Goal: Transaction & Acquisition: Purchase product/service

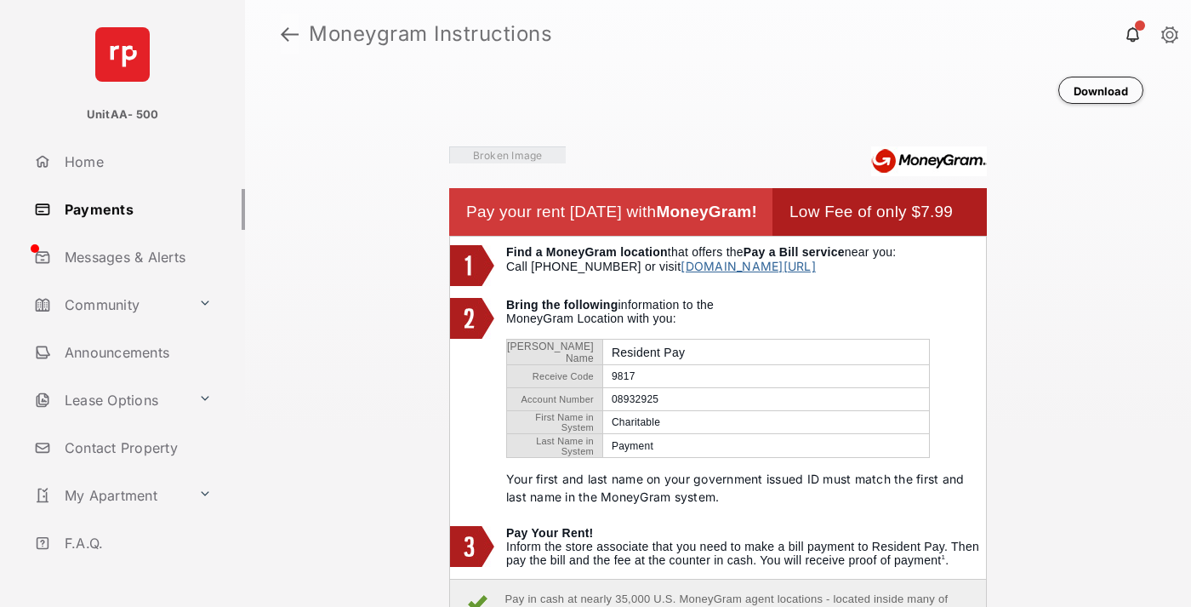
click at [289, 34] on link at bounding box center [290, 34] width 18 height 41
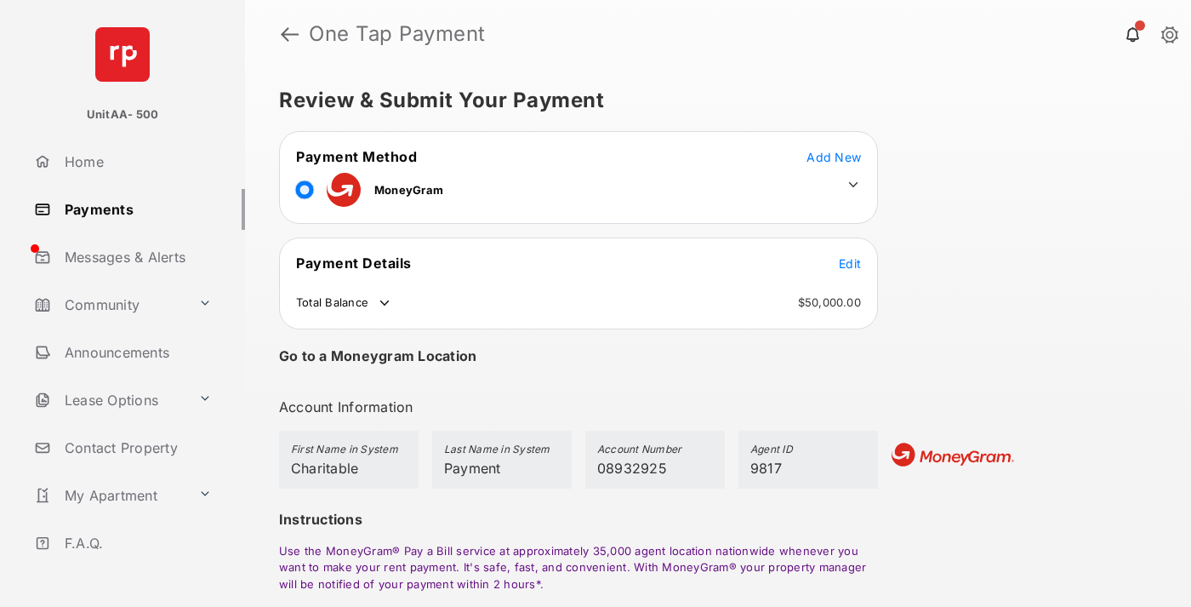
click at [850, 263] on span "Edit" at bounding box center [850, 263] width 22 height 14
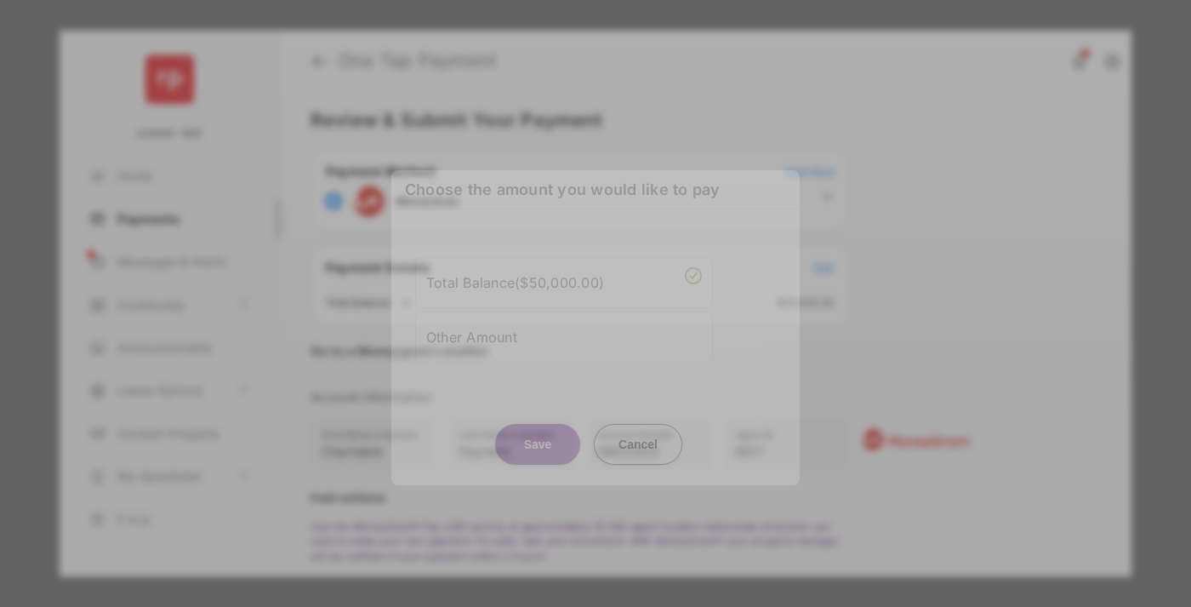
click at [564, 329] on div "Other Amount" at bounding box center [564, 336] width 276 height 29
type input "****"
click at [538, 452] on button "Save" at bounding box center [537, 443] width 85 height 41
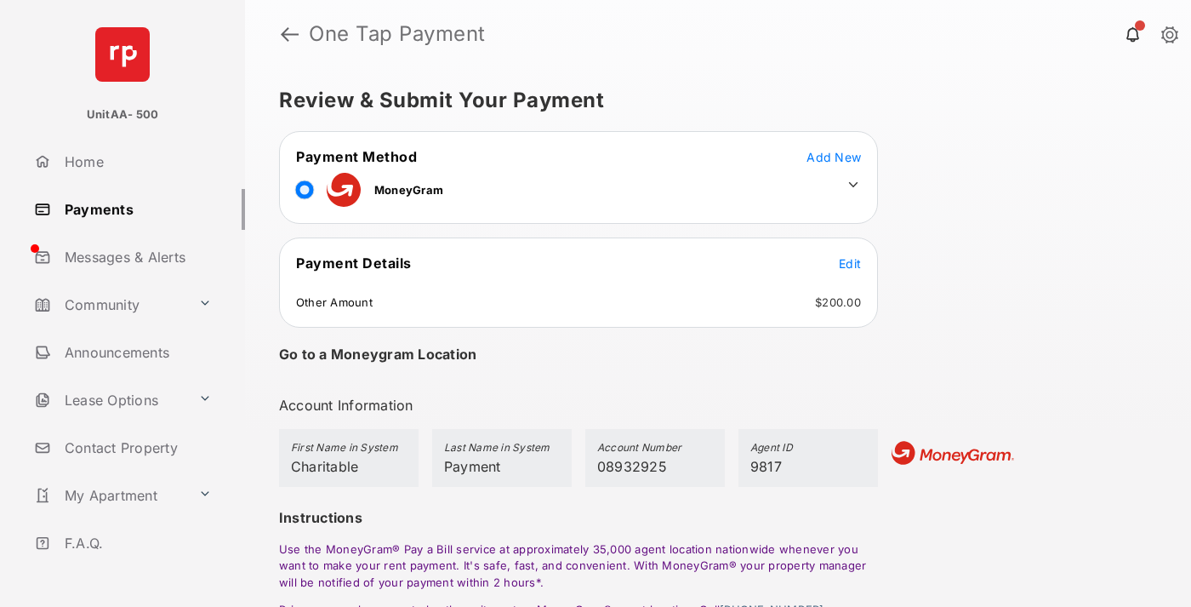
click at [853, 185] on icon at bounding box center [853, 184] width 15 height 15
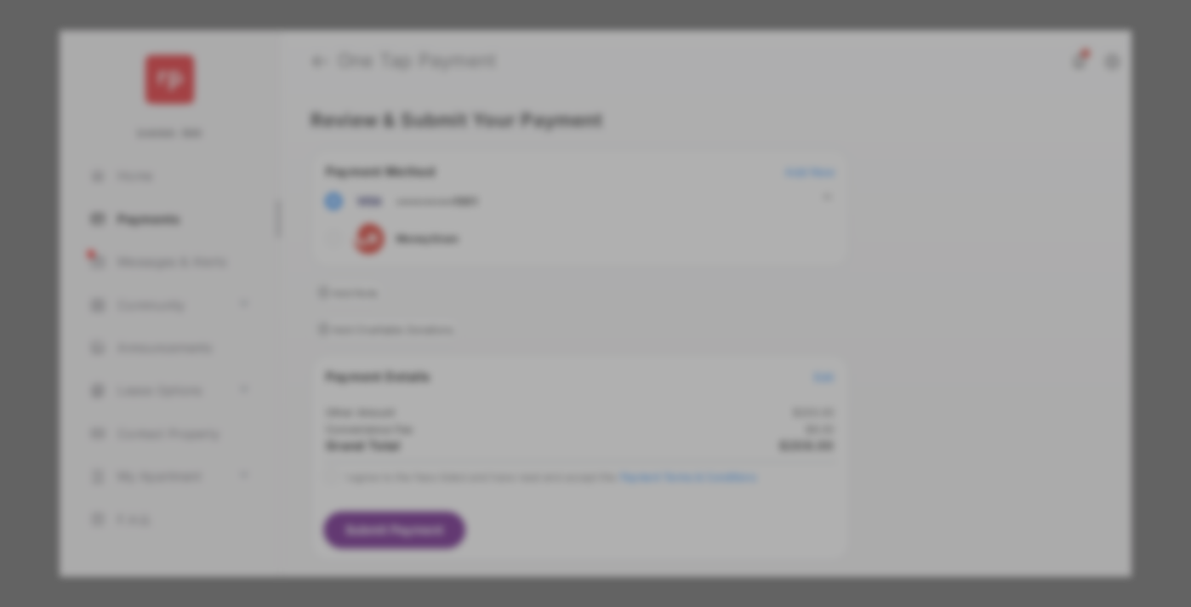
click at [590, 205] on div "Operation Smile" at bounding box center [591, 212] width 242 height 15
click at [544, 536] on button "Save" at bounding box center [544, 556] width 85 height 41
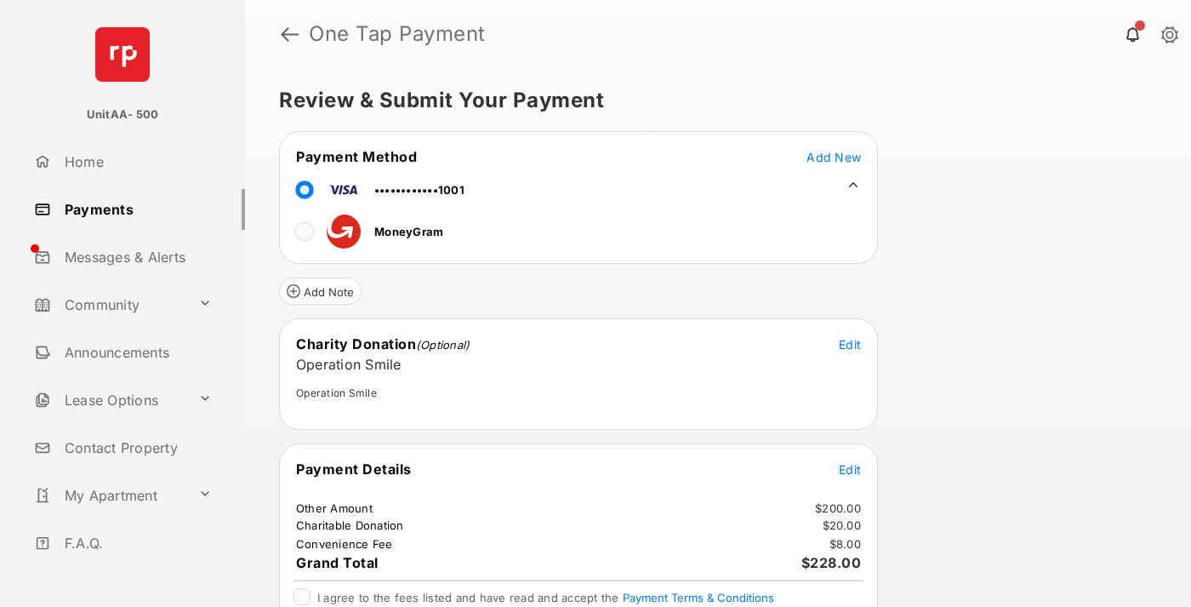
click at [850, 469] on span "Edit" at bounding box center [850, 469] width 22 height 14
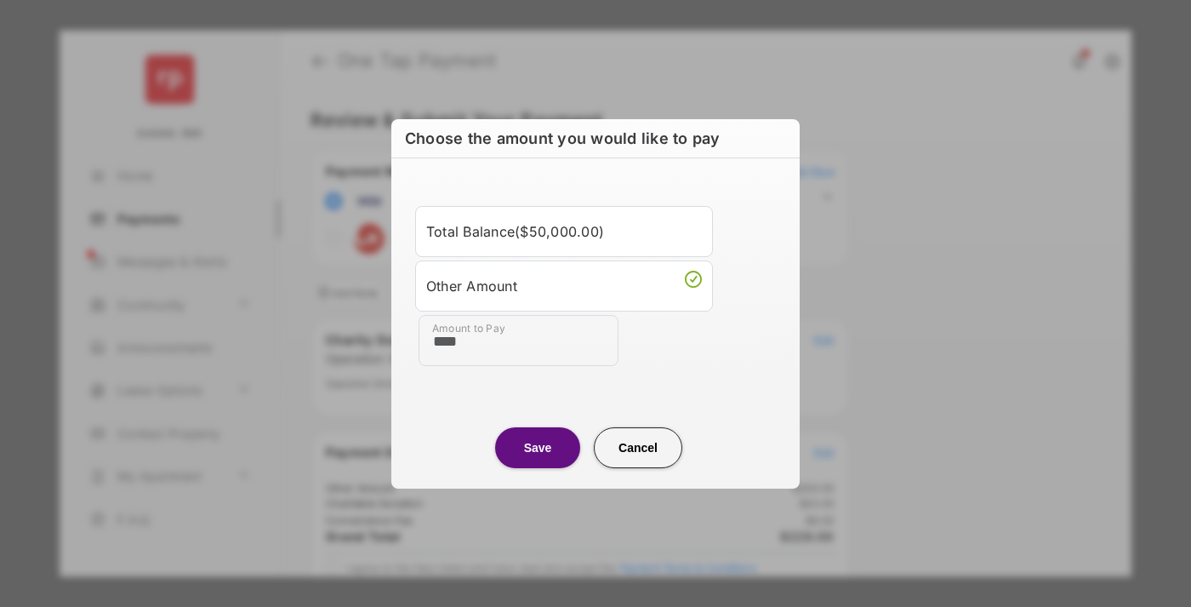
click at [538, 447] on button "Save" at bounding box center [537, 447] width 85 height 41
